Goal: Task Accomplishment & Management: Manage account settings

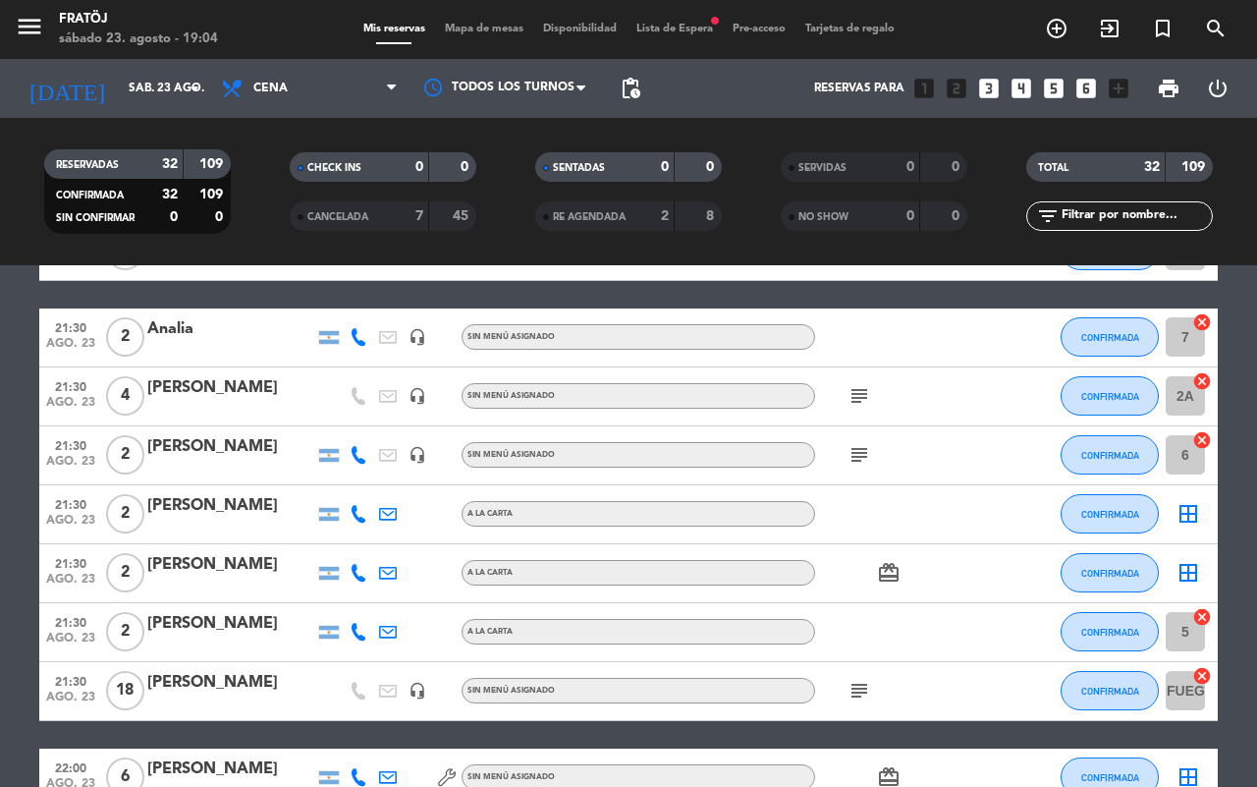
scroll to position [859, 0]
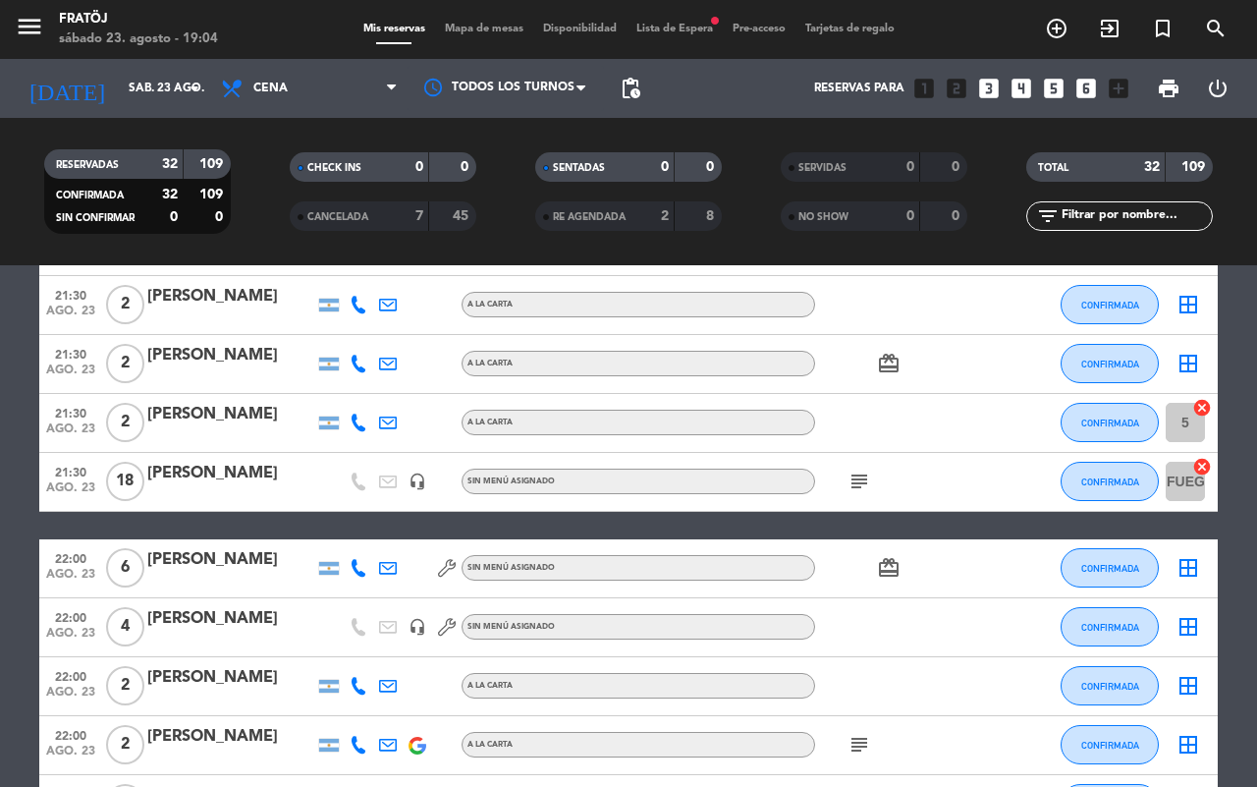
click at [214, 553] on div "[PERSON_NAME]" at bounding box center [230, 560] width 167 height 26
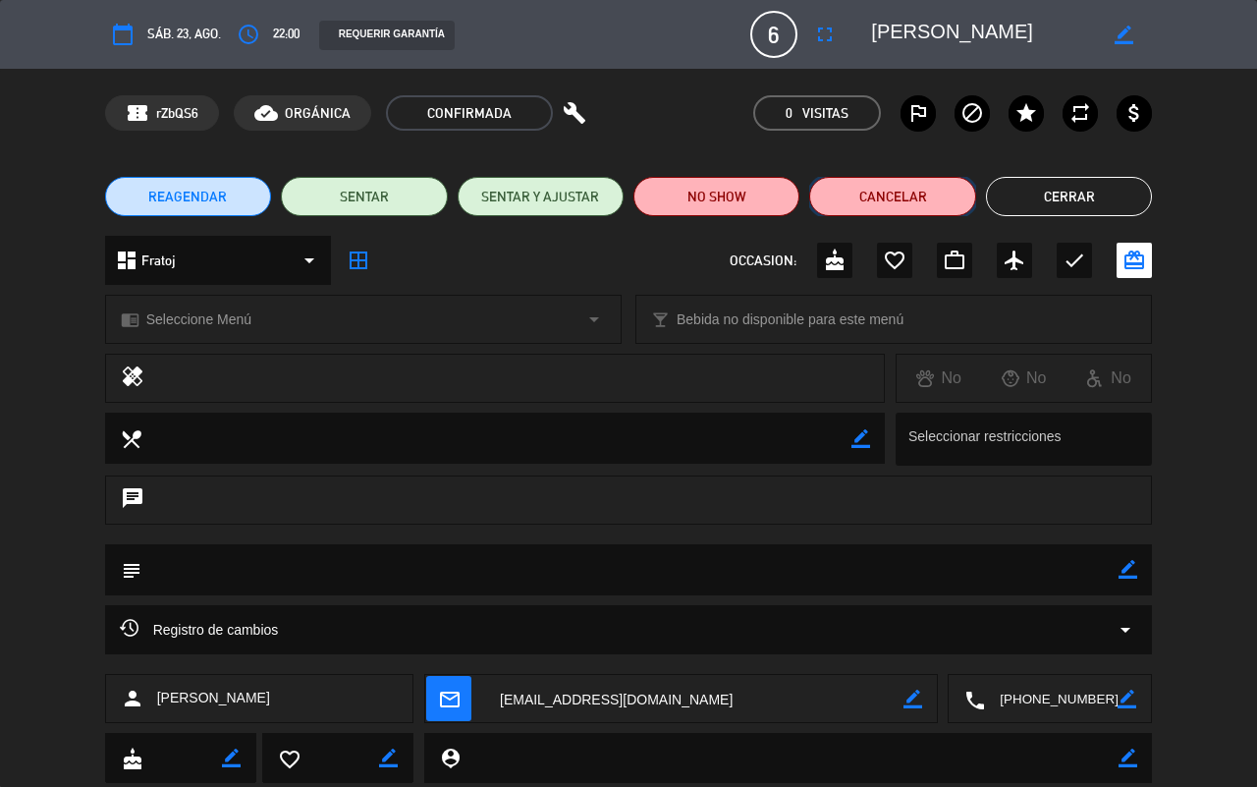
click at [836, 192] on button "Cancelar" at bounding box center [892, 196] width 166 height 39
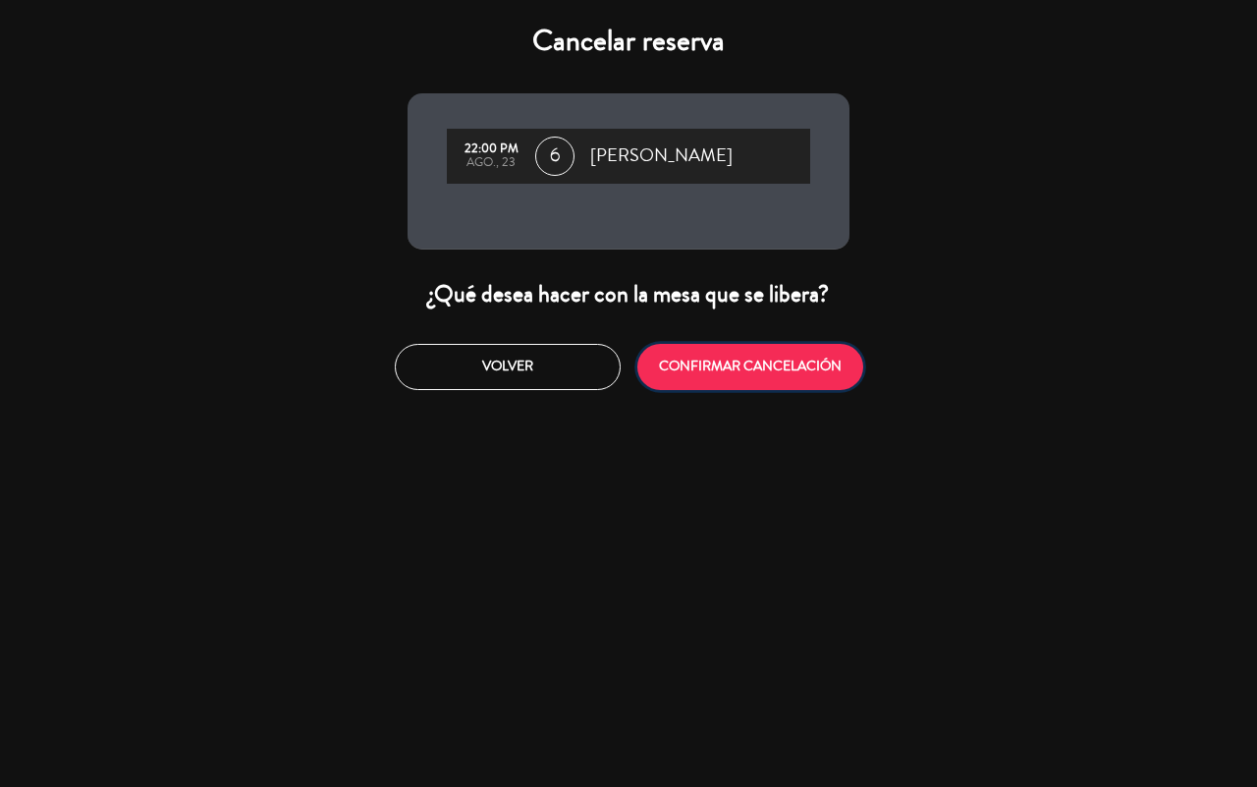
click at [798, 369] on button "CONFIRMAR CANCELACIÓN" at bounding box center [750, 367] width 226 height 46
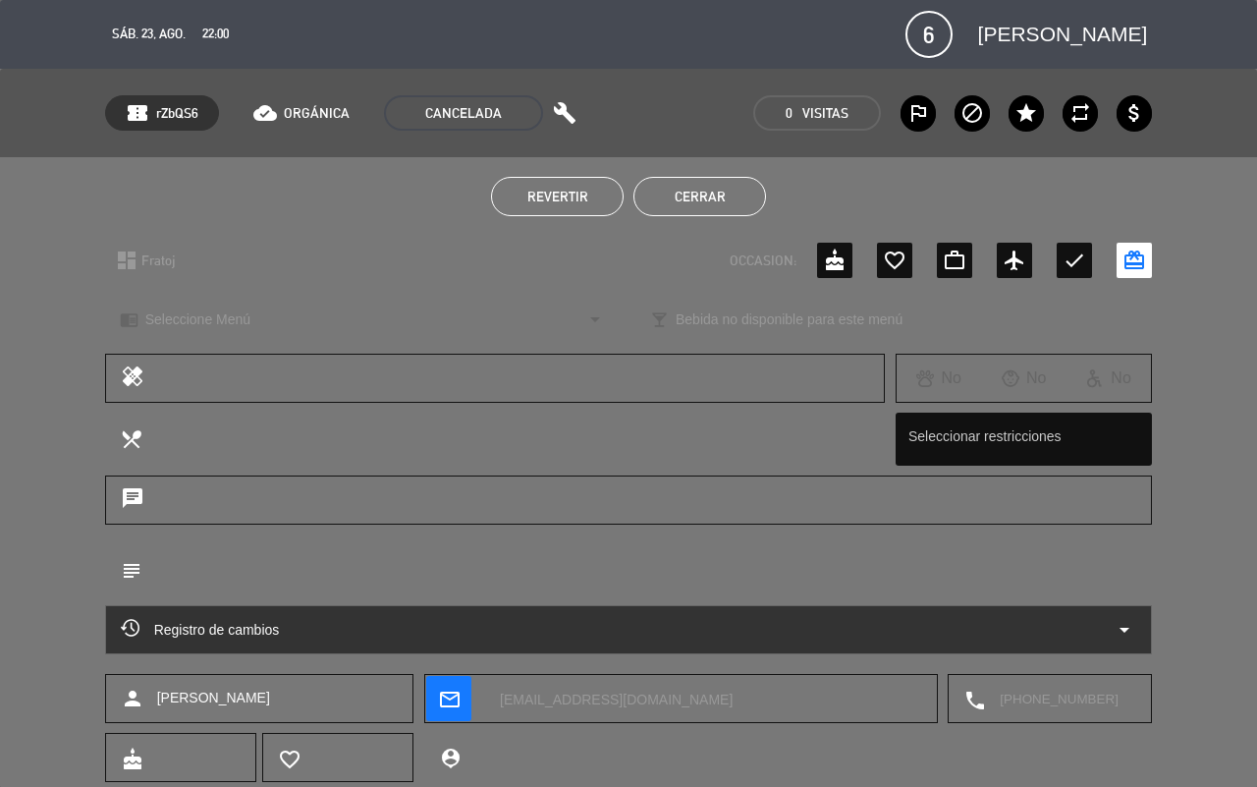
click at [703, 190] on button "Cerrar" at bounding box center [699, 196] width 133 height 39
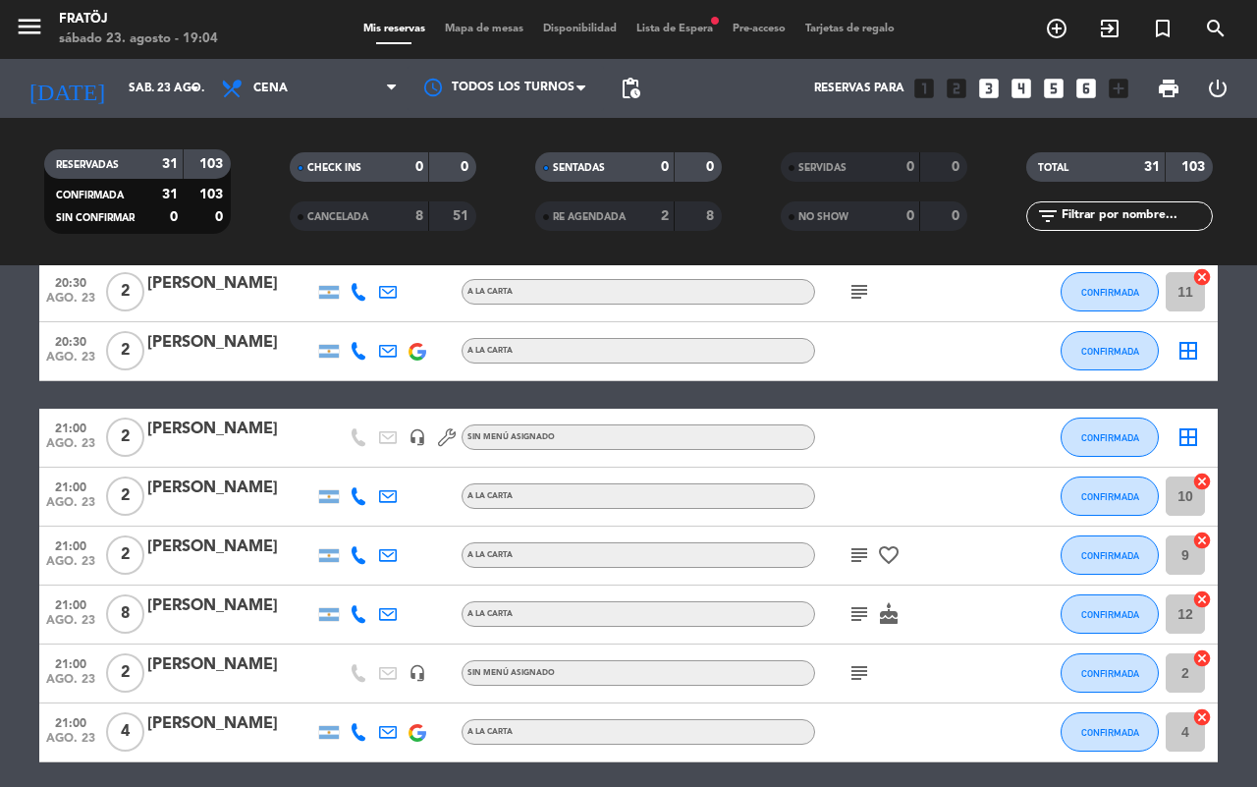
scroll to position [0, 0]
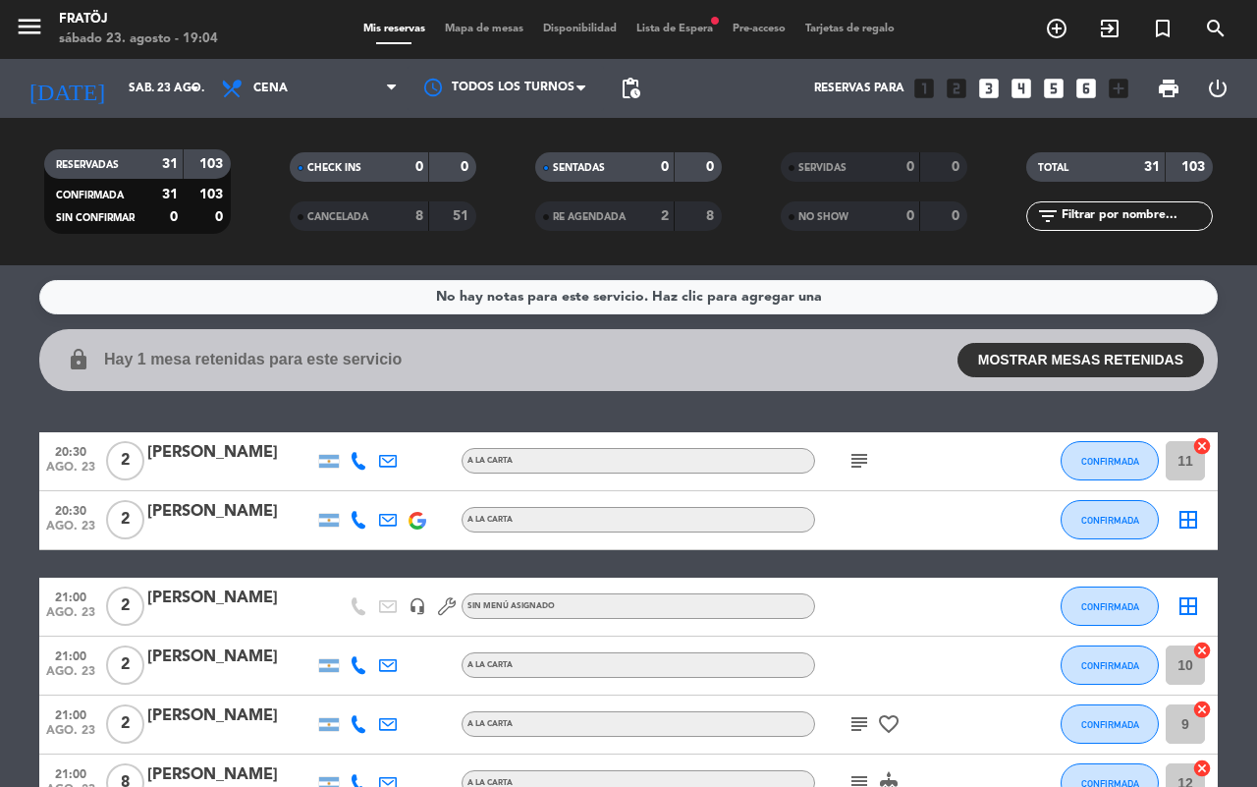
click at [867, 455] on icon "subject" at bounding box center [860, 461] width 24 height 24
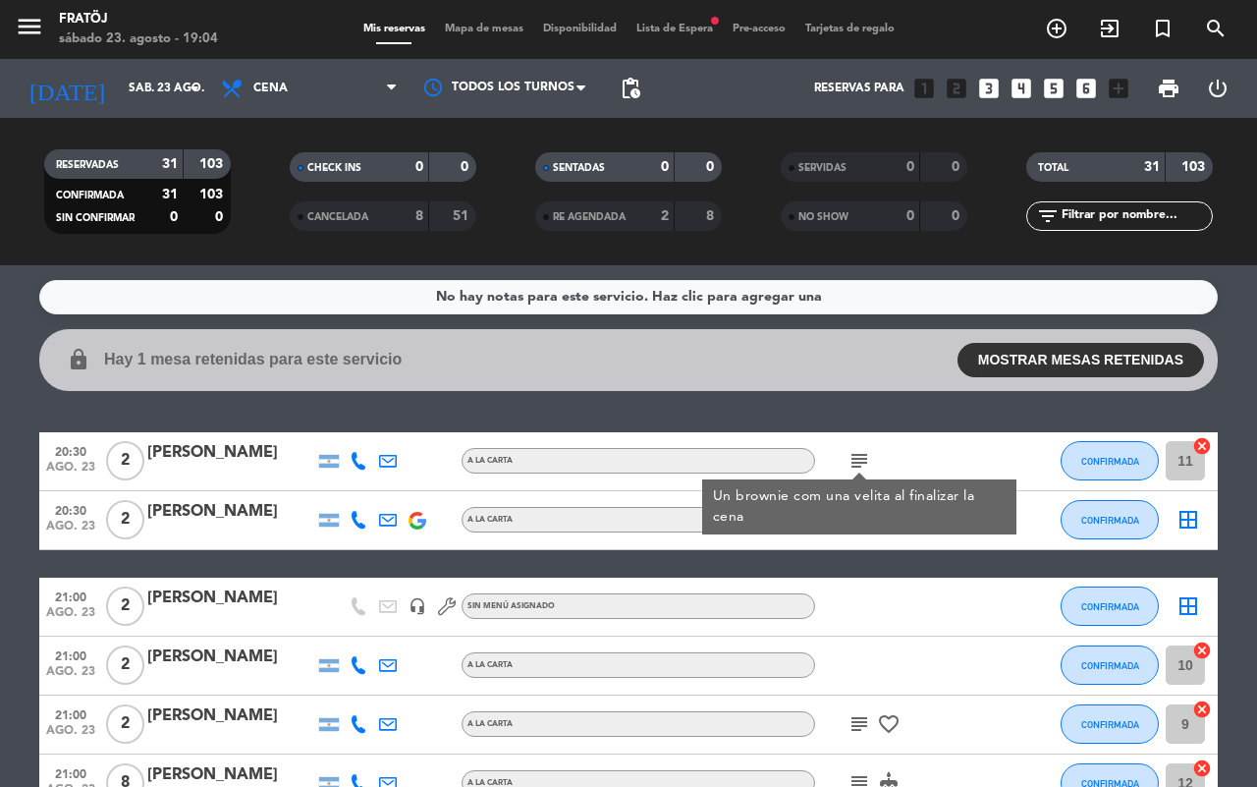
click at [827, 408] on div "No hay notas para este servicio. Haz clic para agregar una lock Hay 1 mesa rete…" at bounding box center [628, 525] width 1257 height 521
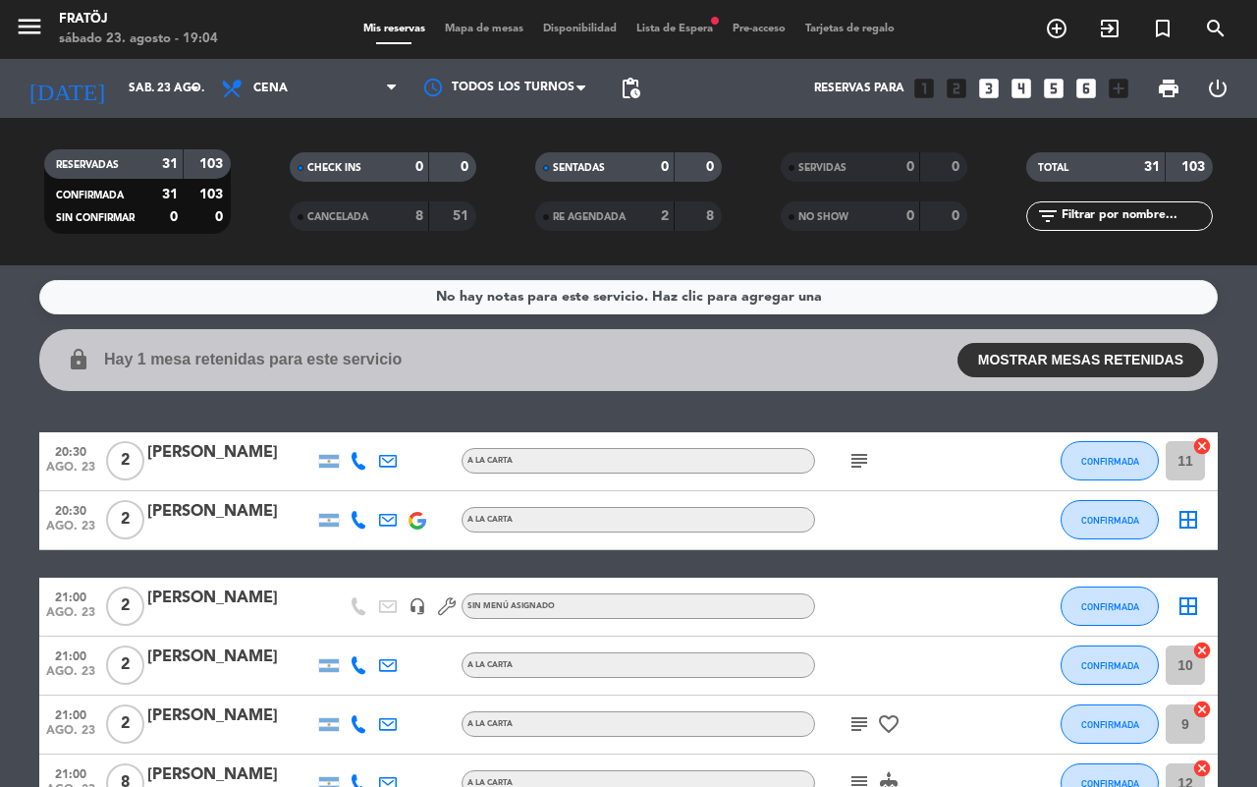
click at [685, 24] on span "Lista de Espera fiber_manual_record" at bounding box center [675, 29] width 96 height 11
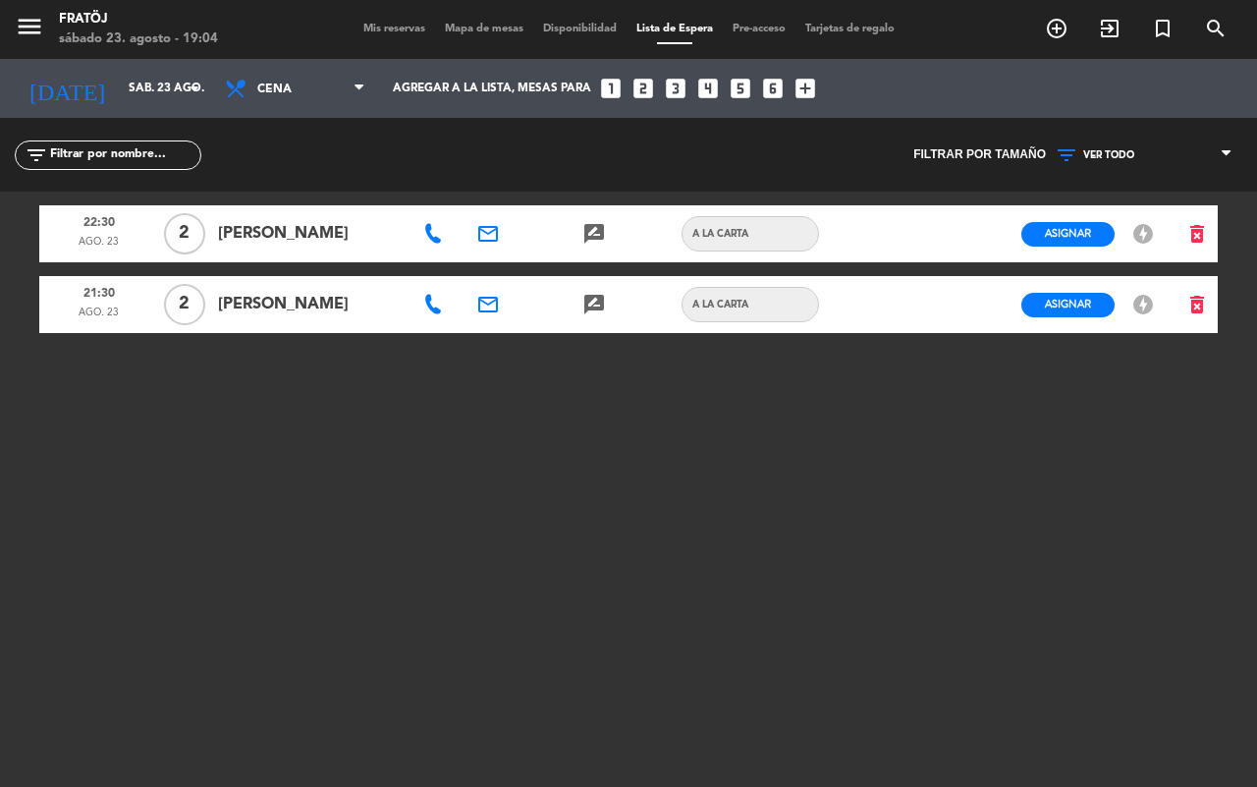
click at [411, 27] on span "Mis reservas" at bounding box center [395, 29] width 82 height 11
